Goal: Information Seeking & Learning: Find specific fact

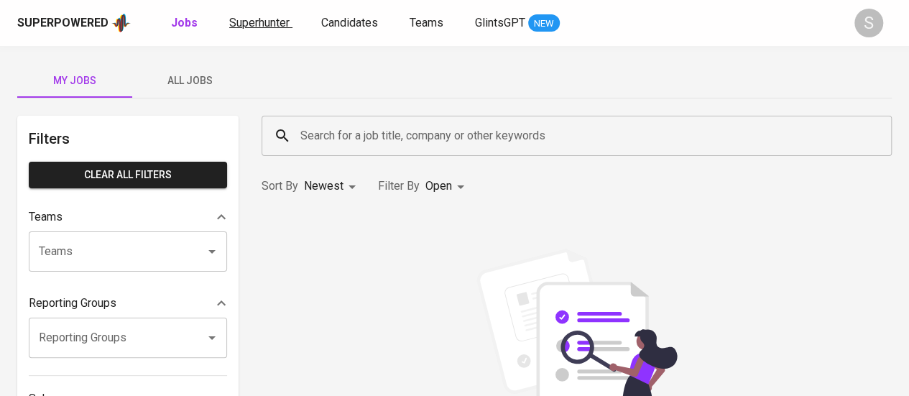
click at [237, 18] on span "Superhunter" at bounding box center [259, 23] width 60 height 14
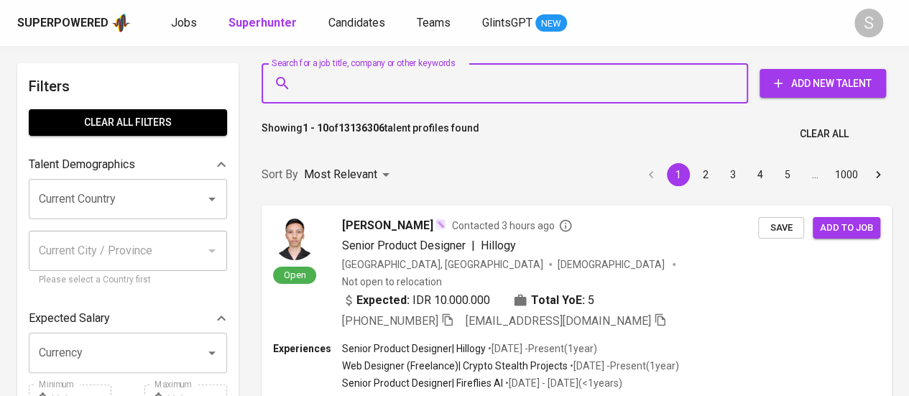
click at [447, 86] on input "Search for a job title, company or other keywords" at bounding box center [508, 83] width 423 height 27
paste input "[EMAIL_ADDRESS][DOMAIN_NAME]"
type input "[EMAIL_ADDRESS][DOMAIN_NAME]"
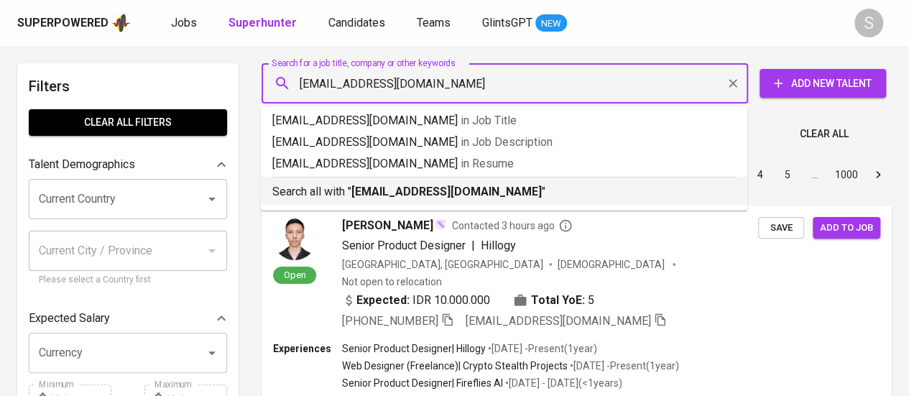
click at [421, 196] on b "[EMAIL_ADDRESS][DOMAIN_NAME]" at bounding box center [446, 192] width 190 height 14
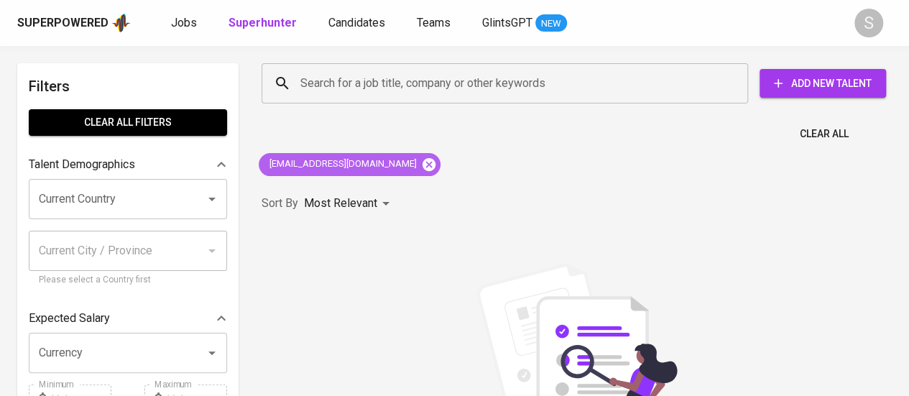
click at [423, 169] on icon at bounding box center [429, 163] width 13 height 13
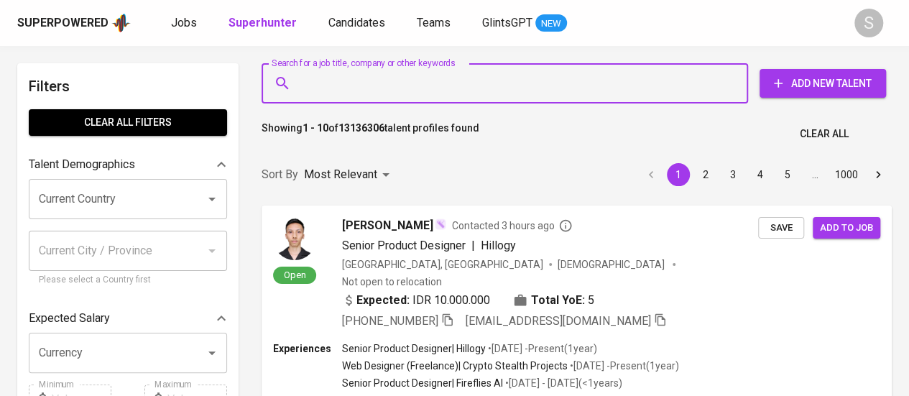
click at [411, 92] on input "Search for a job title, company or other keywords" at bounding box center [508, 83] width 423 height 27
paste input "[EMAIL_ADDRESS][DOMAIN_NAME]"
type input "[EMAIL_ADDRESS][DOMAIN_NAME]"
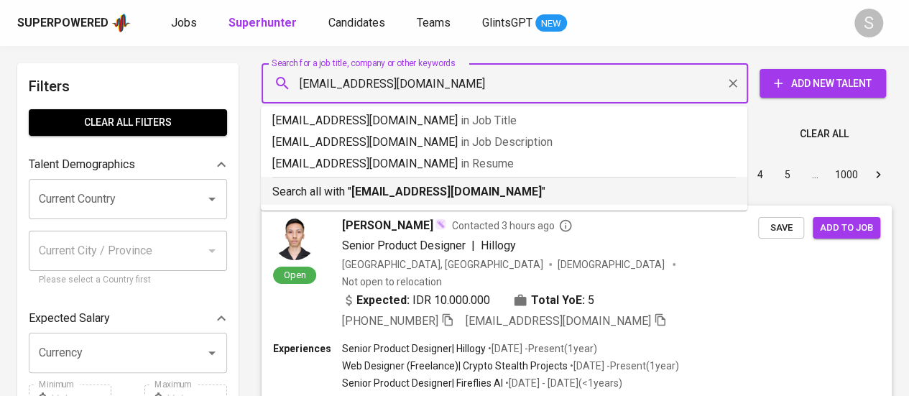
click at [413, 200] on p "Search all with " [EMAIL_ADDRESS][DOMAIN_NAME] "" at bounding box center [503, 191] width 463 height 17
click at [296, 183] on p "Sort By" at bounding box center [280, 174] width 37 height 17
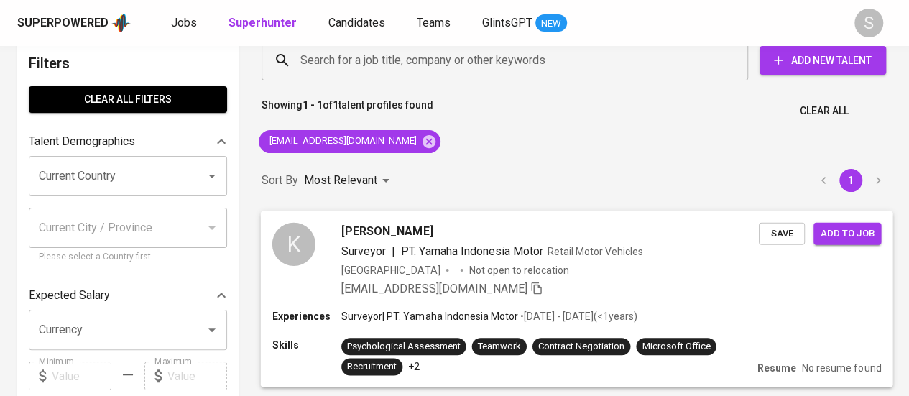
scroll to position [24, 0]
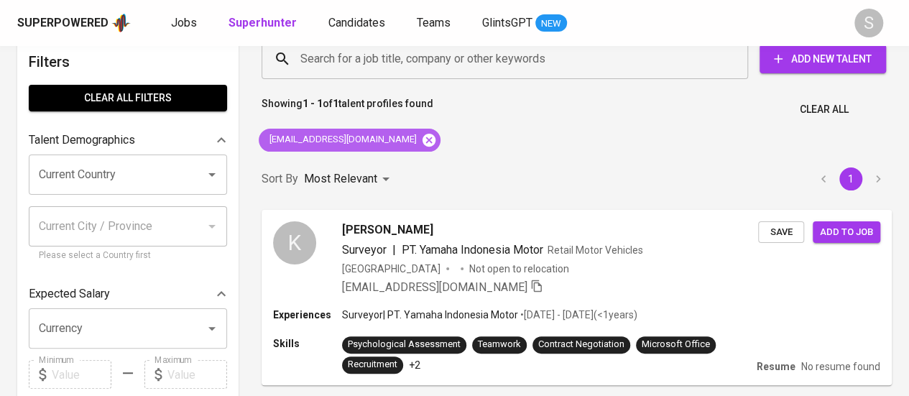
click at [421, 140] on icon at bounding box center [429, 140] width 16 height 16
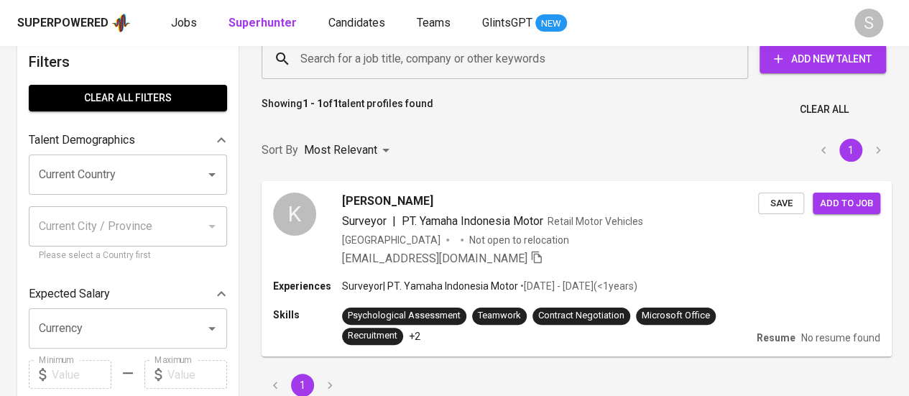
click at [458, 64] on input "Search for a job title, company or other keywords" at bounding box center [508, 58] width 423 height 27
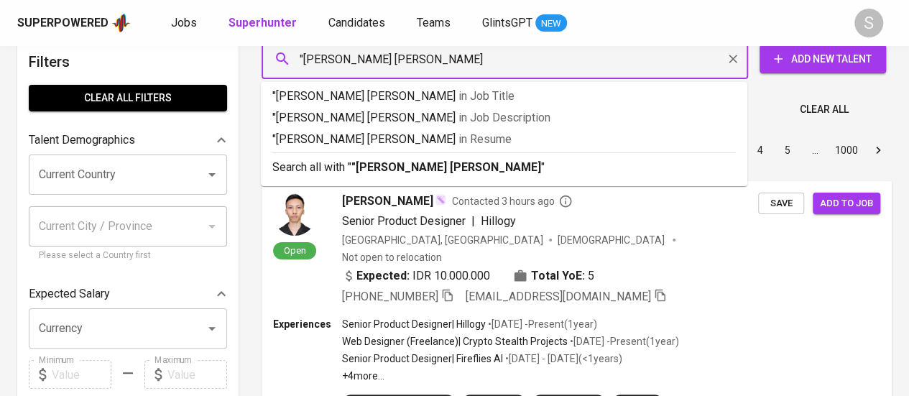
type input ""[PERSON_NAME] [PERSON_NAME]""
click at [414, 167] on b ""[PERSON_NAME] [PERSON_NAME]"" at bounding box center [448, 167] width 194 height 14
click at [414, 167] on div "Sort By Most Relevant MOST_RELEVANT 1 2 3 4 5 … 1000" at bounding box center [576, 151] width 647 height 44
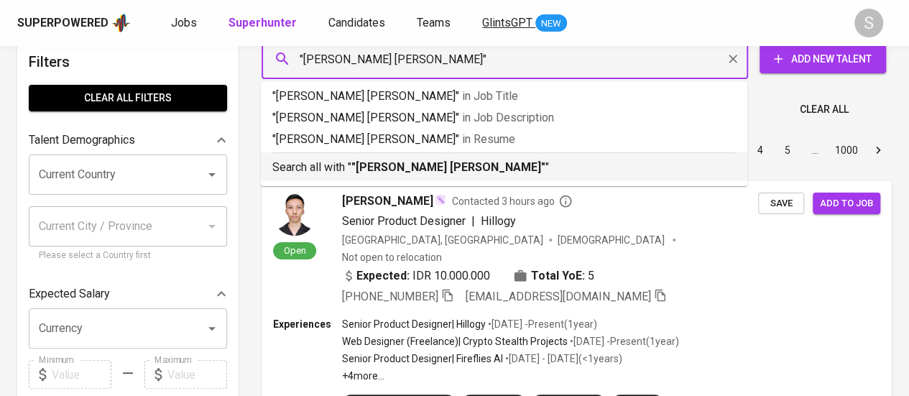
click at [475, 163] on div "Sort By Most Relevant MOST_RELEVANT 1 2 3 4 5 … 1000" at bounding box center [576, 151] width 647 height 44
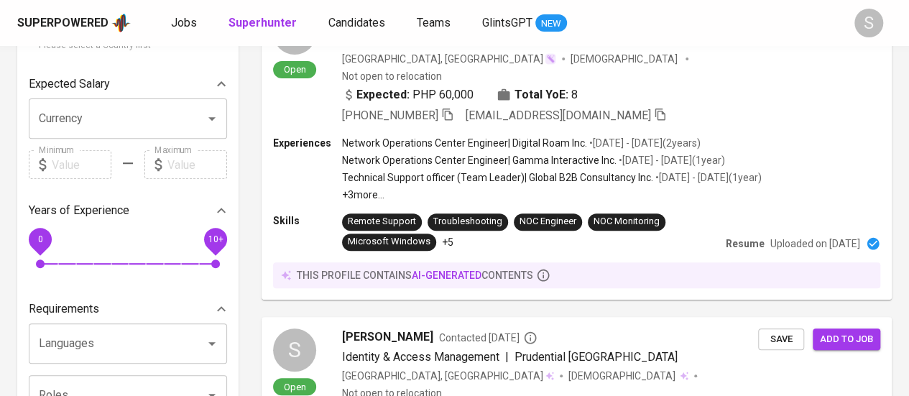
scroll to position [12, 0]
